Goal: Transaction & Acquisition: Purchase product/service

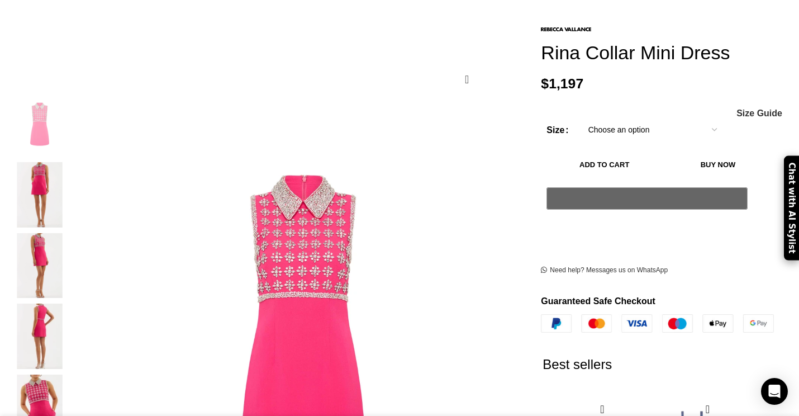
click at [465, 74] on link "Add to wishlist" at bounding box center [467, 79] width 4 height 11
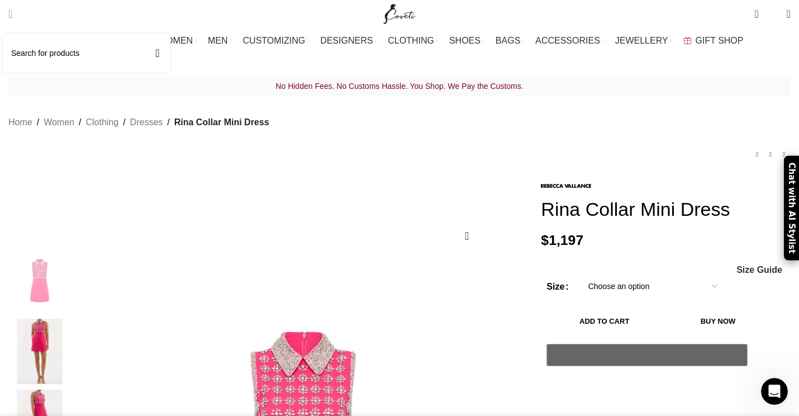
click at [12, 10] on span "Search" at bounding box center [10, 13] width 4 height 11
click at [46, 46] on input "Search" at bounding box center [87, 53] width 168 height 39
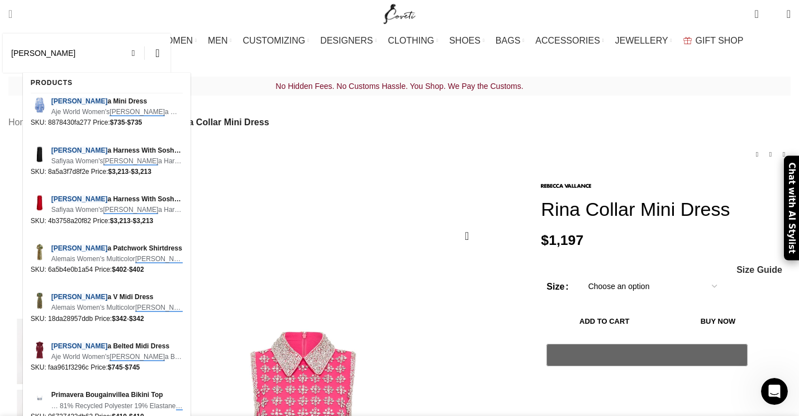
click at [145, 34] on button "Search" at bounding box center [158, 53] width 26 height 39
type input "[PERSON_NAME]"
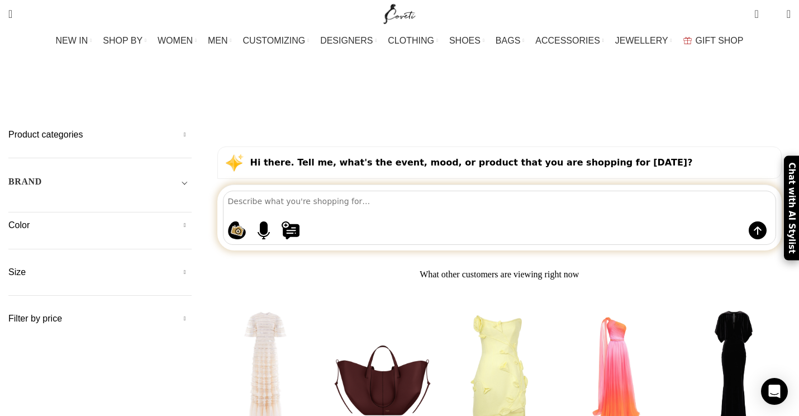
scroll to position [88, 0]
